Goal: Task Accomplishment & Management: Complete application form

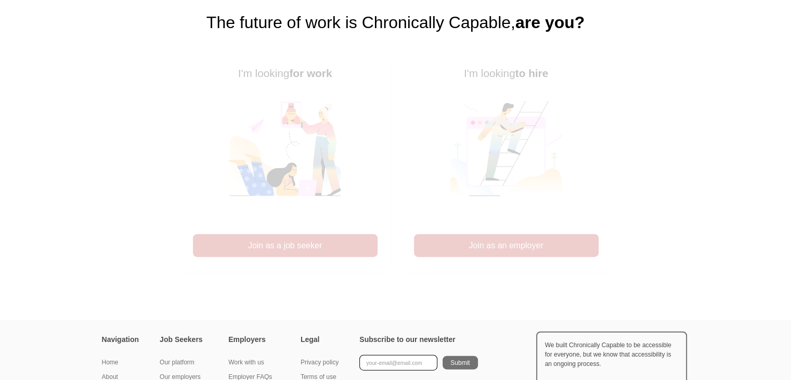
scroll to position [2428, 0]
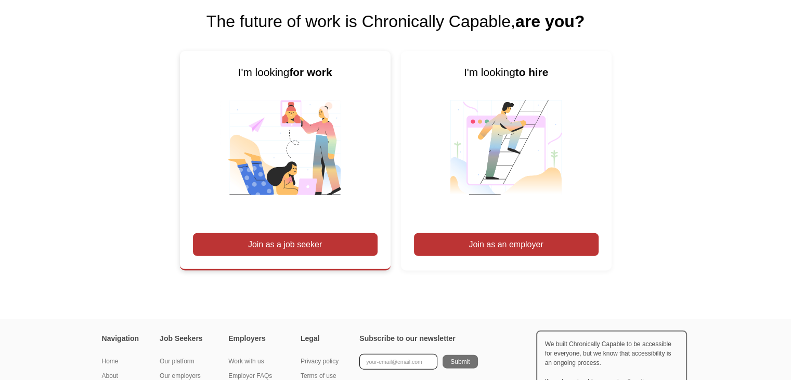
click at [334, 240] on div "Join as a job seeker" at bounding box center [285, 244] width 185 height 23
click at [290, 248] on div "Join as a job seeker" at bounding box center [285, 244] width 185 height 23
click at [288, 244] on div "Join as a job seeker" at bounding box center [285, 244] width 185 height 23
click at [289, 236] on div "Join as a job seeker" at bounding box center [285, 244] width 185 height 23
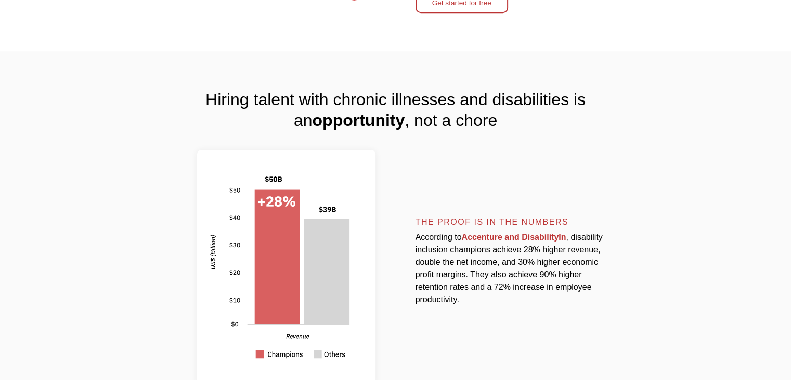
scroll to position [520, 0]
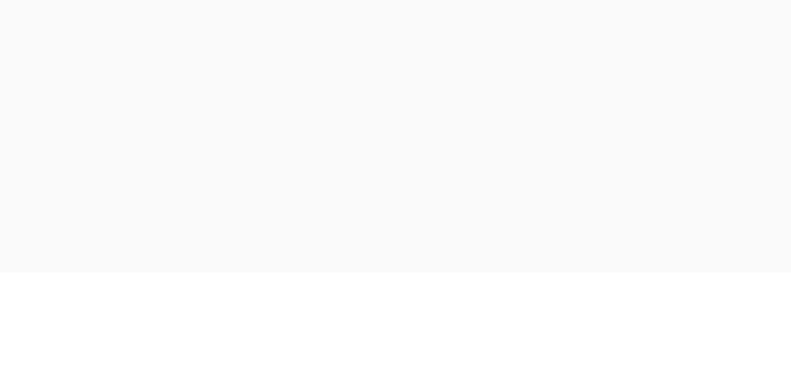
scroll to position [1734, 0]
